Goal: Complete application form

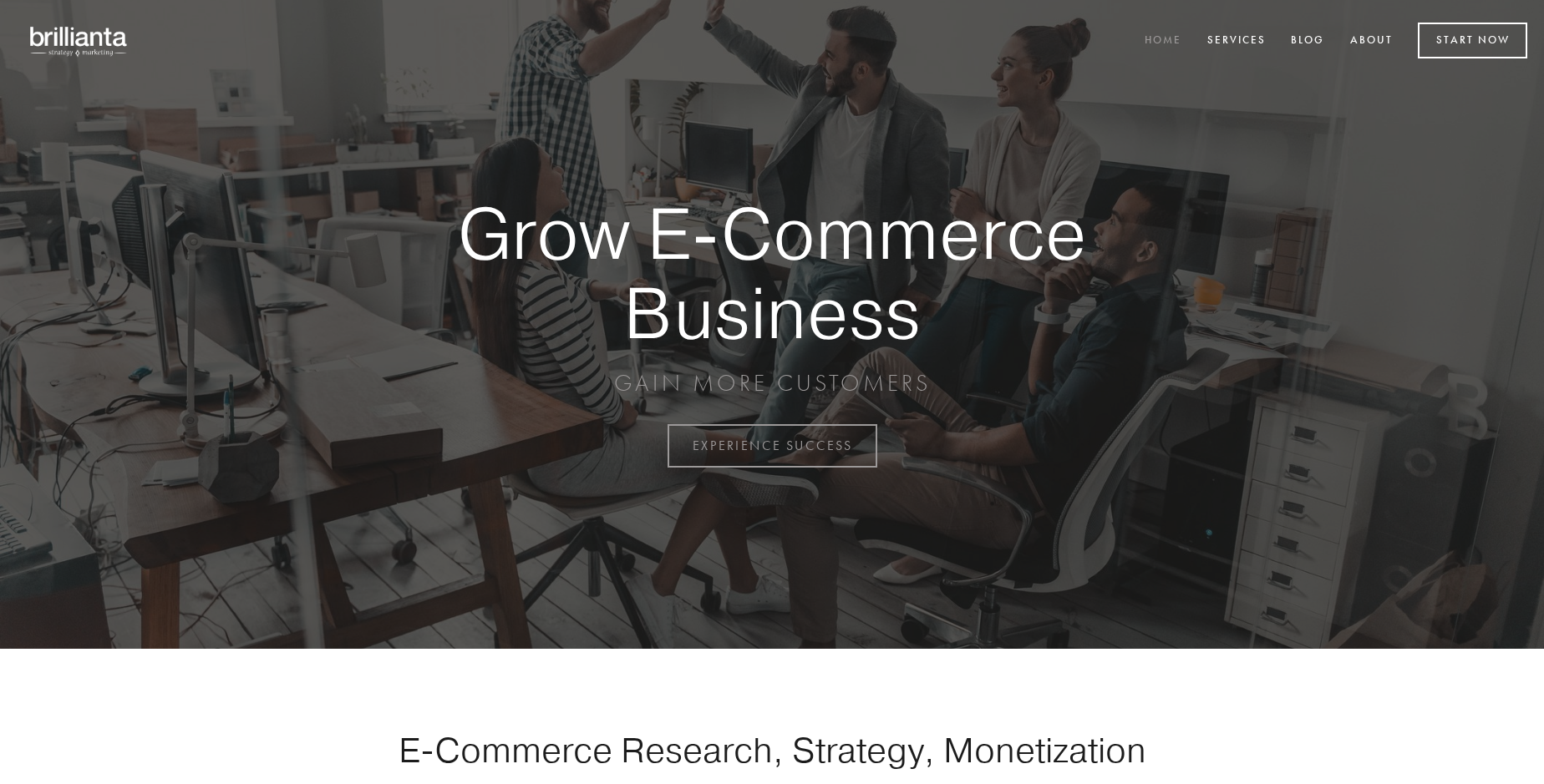
scroll to position [4378, 0]
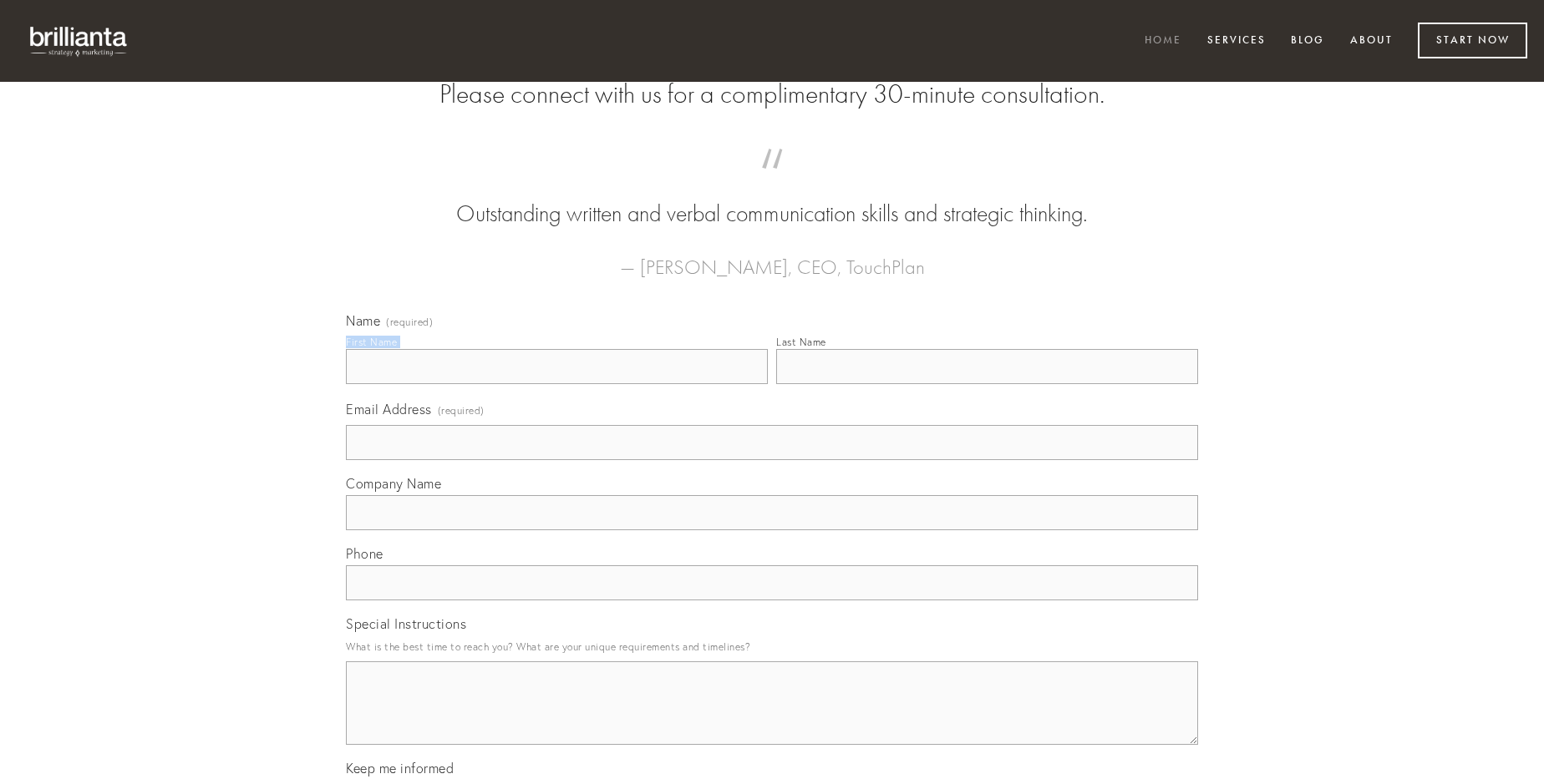
type input "[PERSON_NAME]"
click at [986, 384] on input "Last Name" at bounding box center [987, 366] width 422 height 35
type input "[PERSON_NAME]"
click at [772, 461] on input "Email Address (required)" at bounding box center [772, 442] width 852 height 35
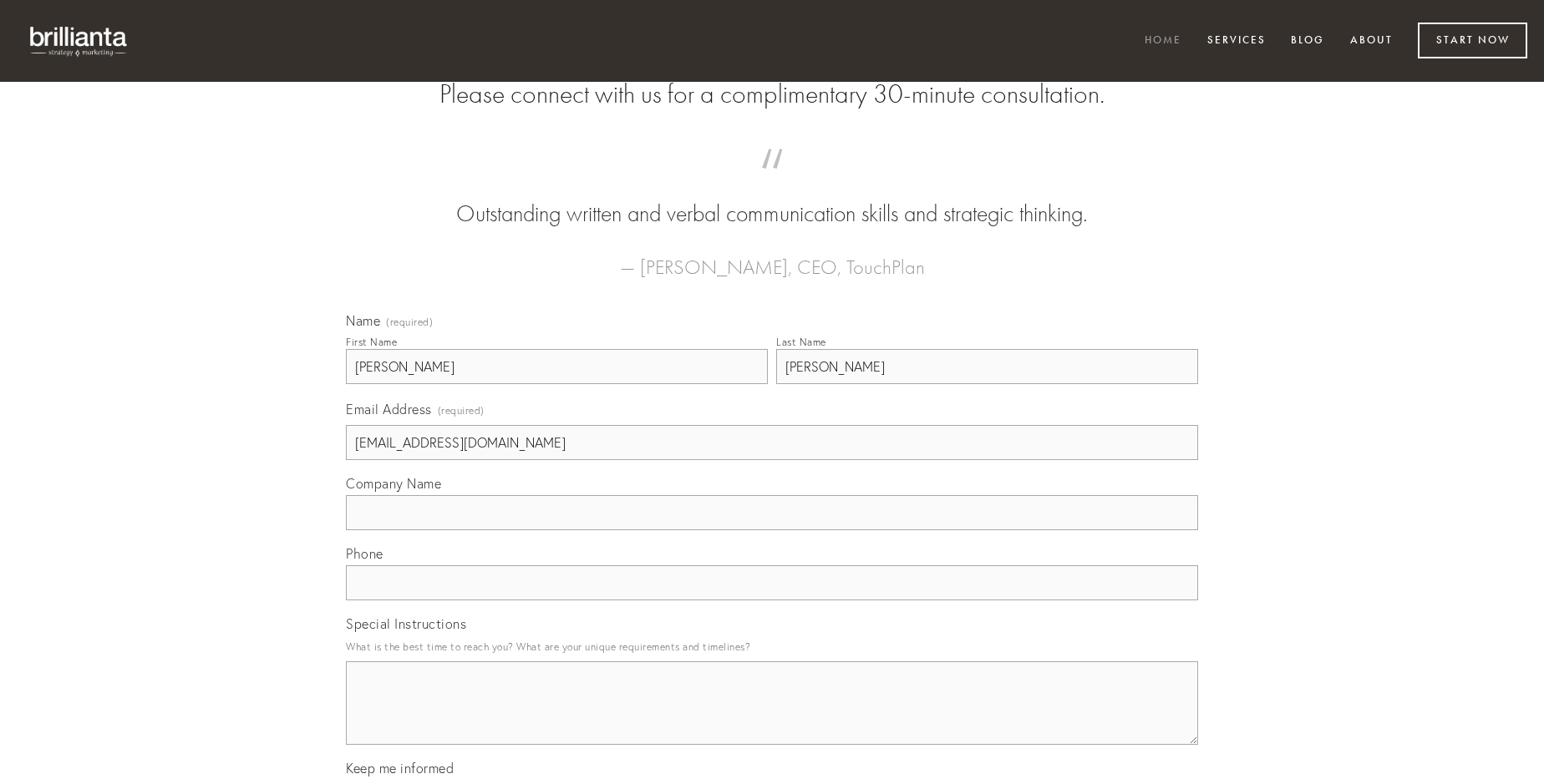
type input "[EMAIL_ADDRESS][DOMAIN_NAME]"
click at [772, 530] on input "Company Name" at bounding box center [772, 513] width 852 height 35
type input "utilis"
click at [772, 600] on input "text" at bounding box center [772, 583] width 852 height 35
click at [772, 718] on textarea "Special Instructions" at bounding box center [772, 703] width 852 height 83
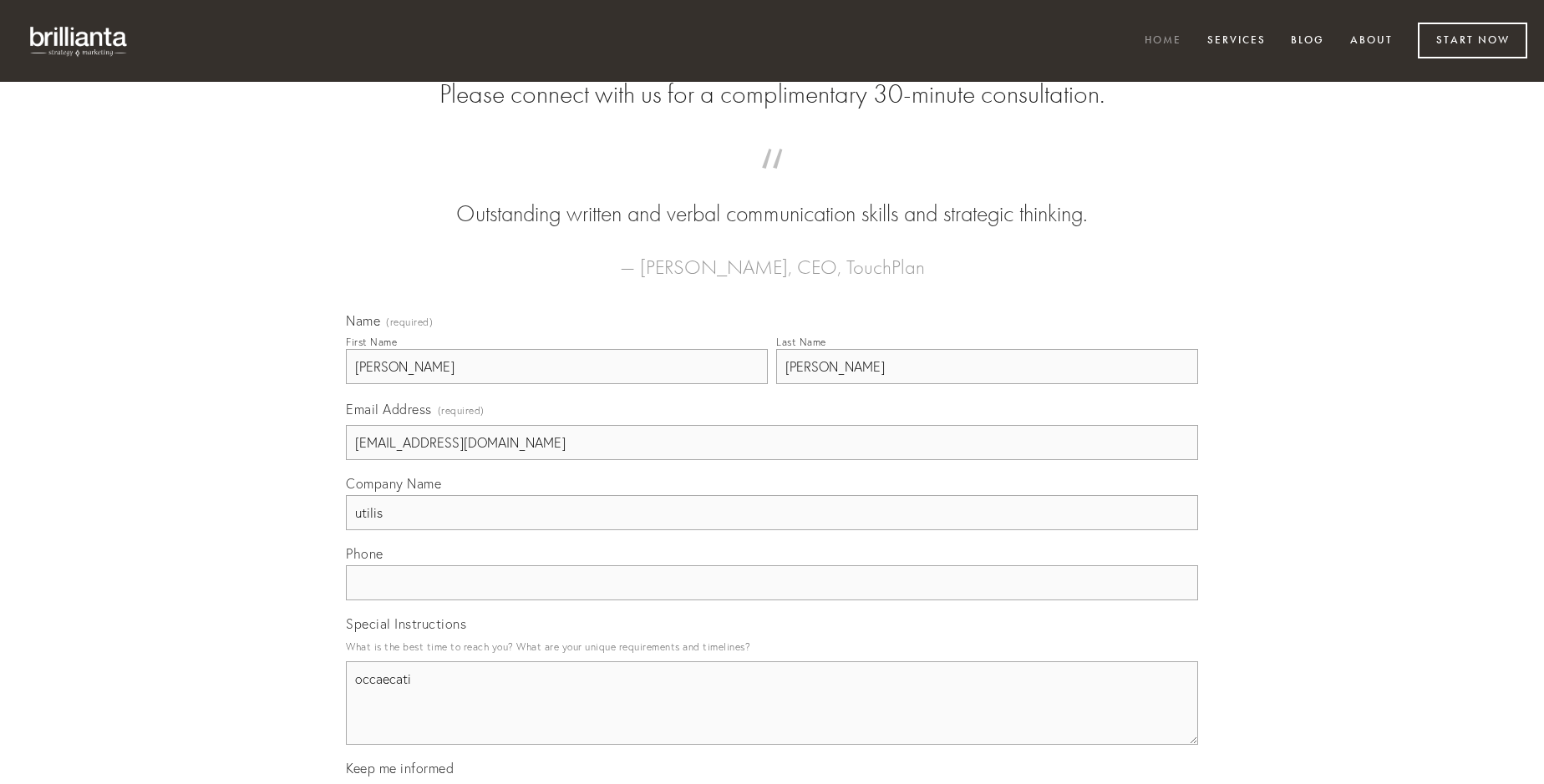
type textarea "occaecati"
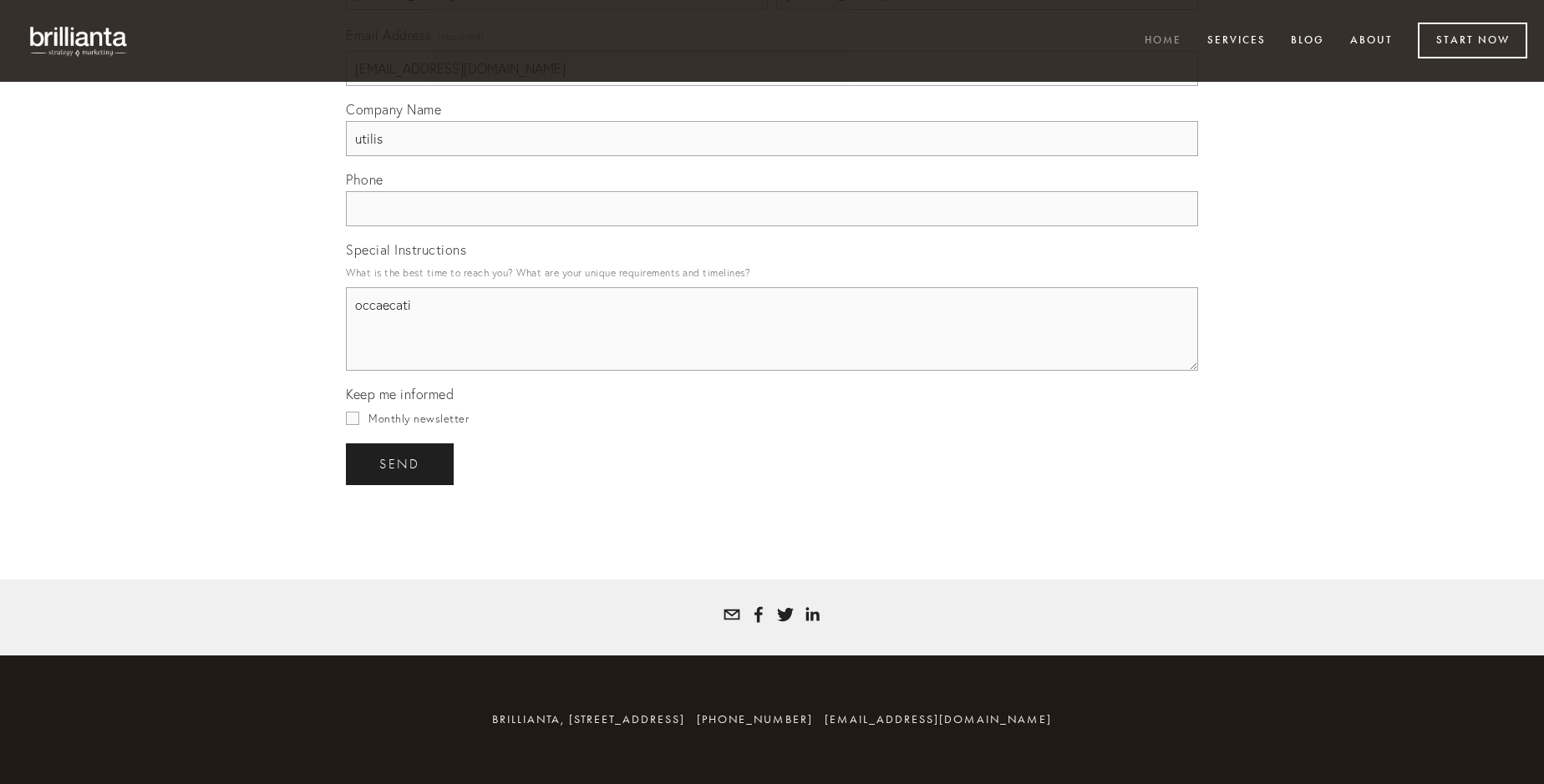
click at [401, 463] on span "send" at bounding box center [399, 464] width 41 height 15
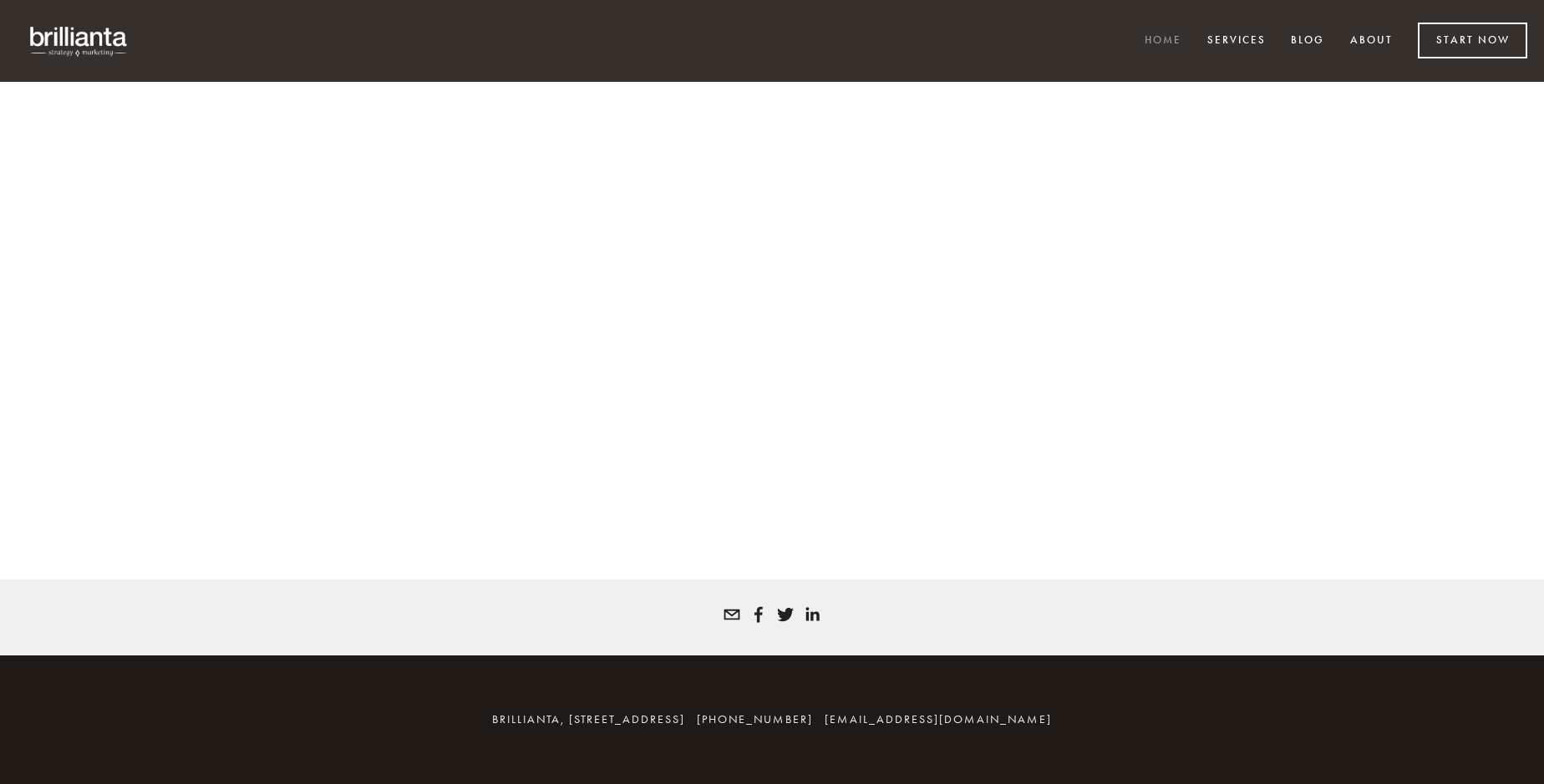
scroll to position [4355, 0]
